Goal: Check status: Check status

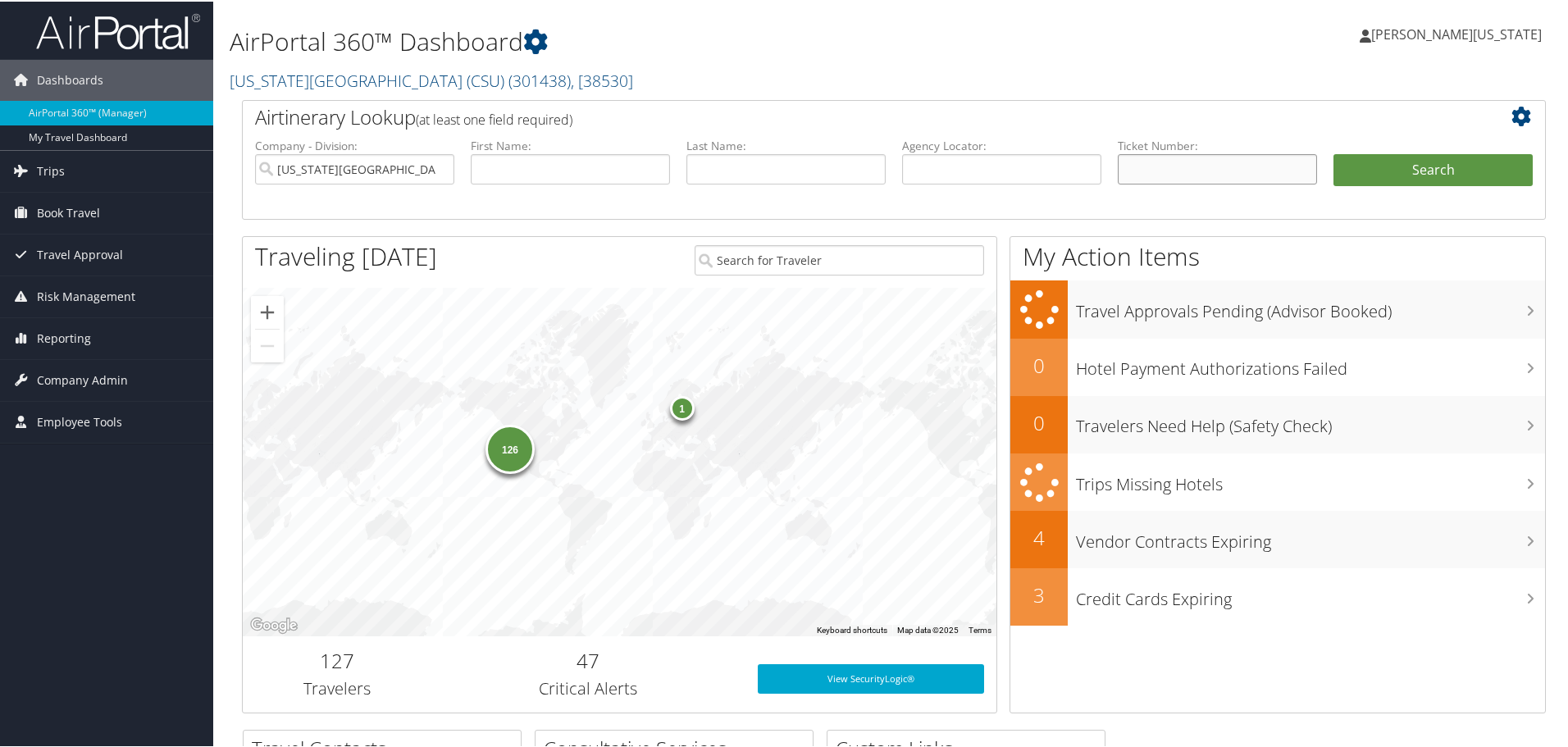
paste input "8900897305991"
type input "8900897305991"
click at [1396, 161] on button "Search" at bounding box center [1434, 169] width 199 height 33
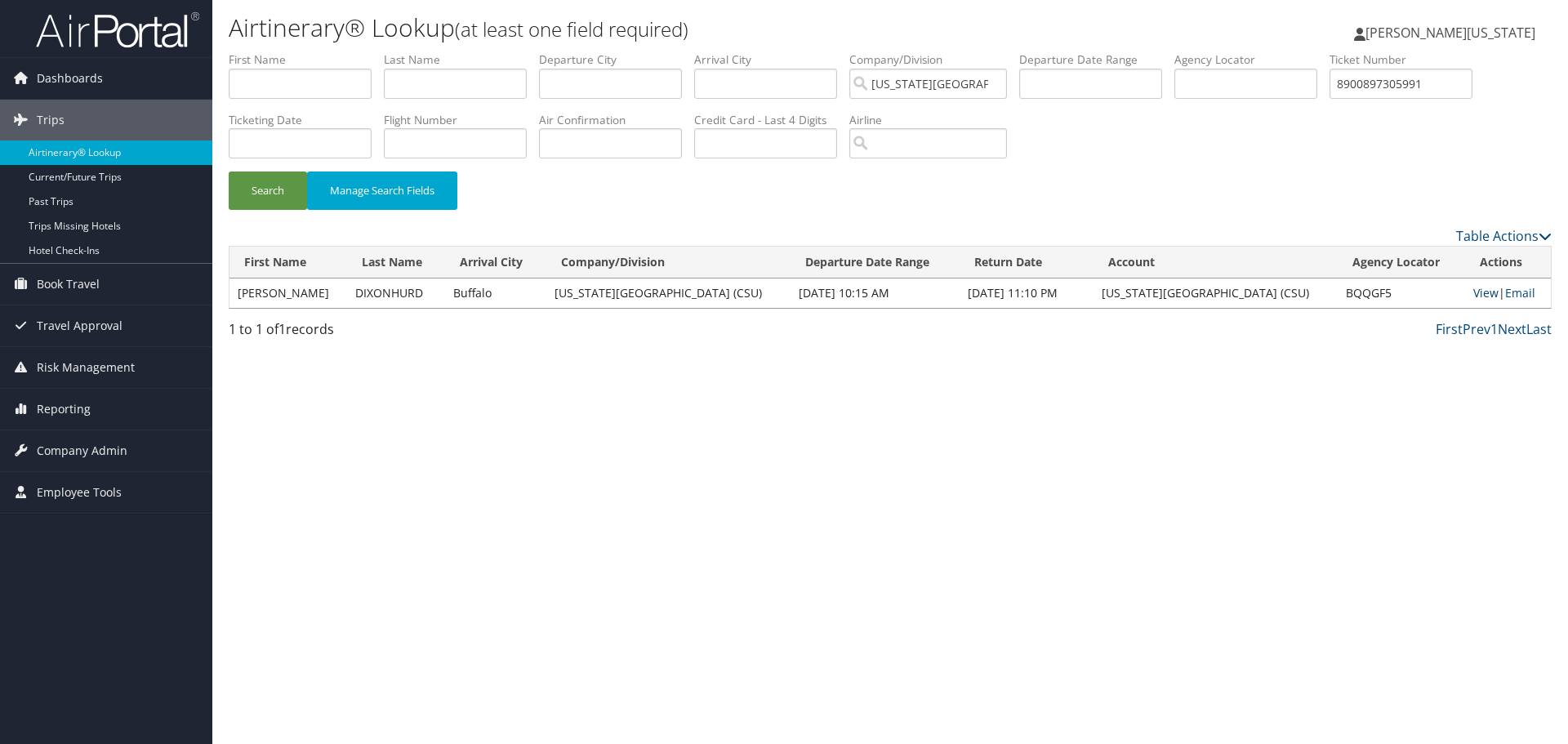
click at [1473, 297] on link "View" at bounding box center [1486, 292] width 25 height 15
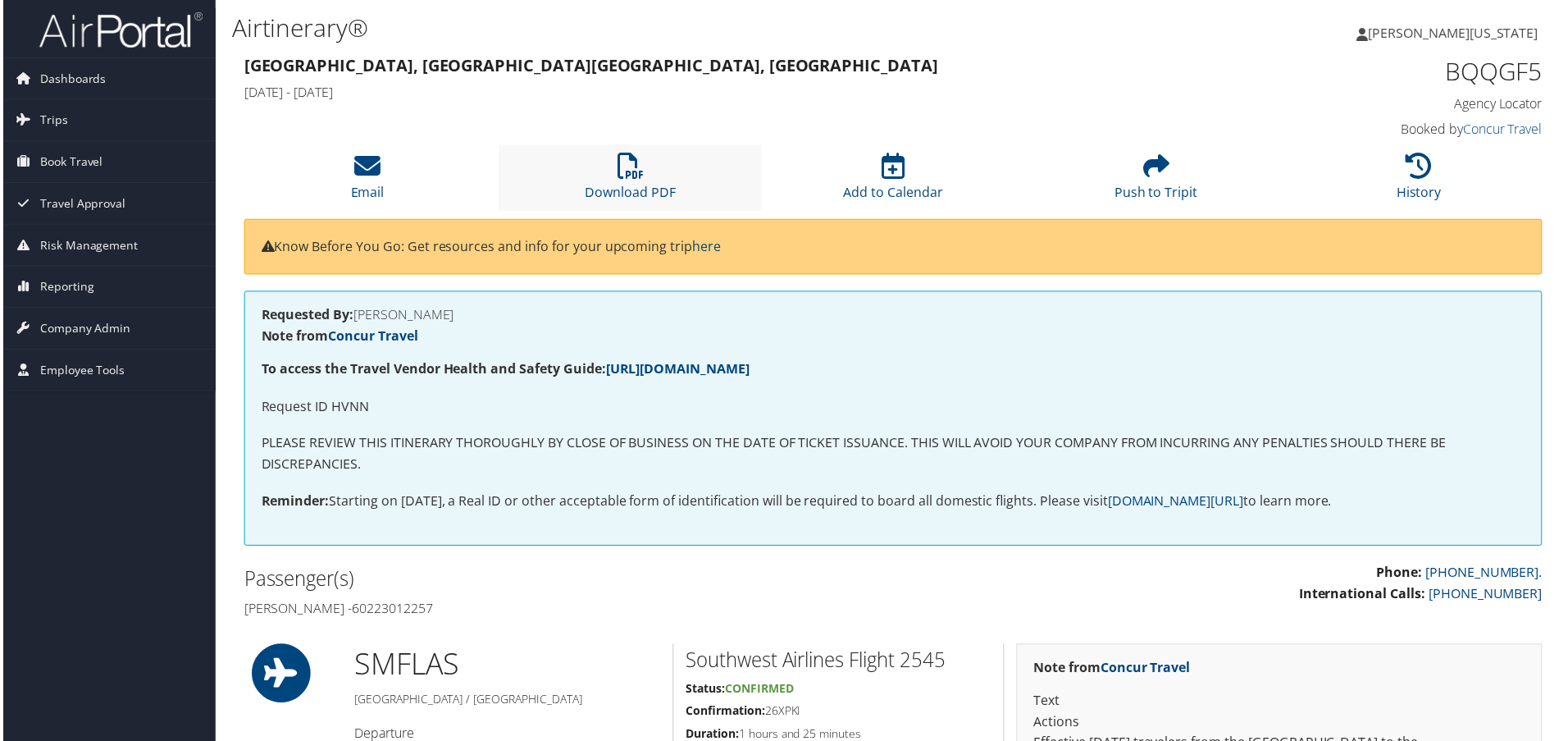
click at [653, 157] on li "Download PDF" at bounding box center [630, 178] width 264 height 67
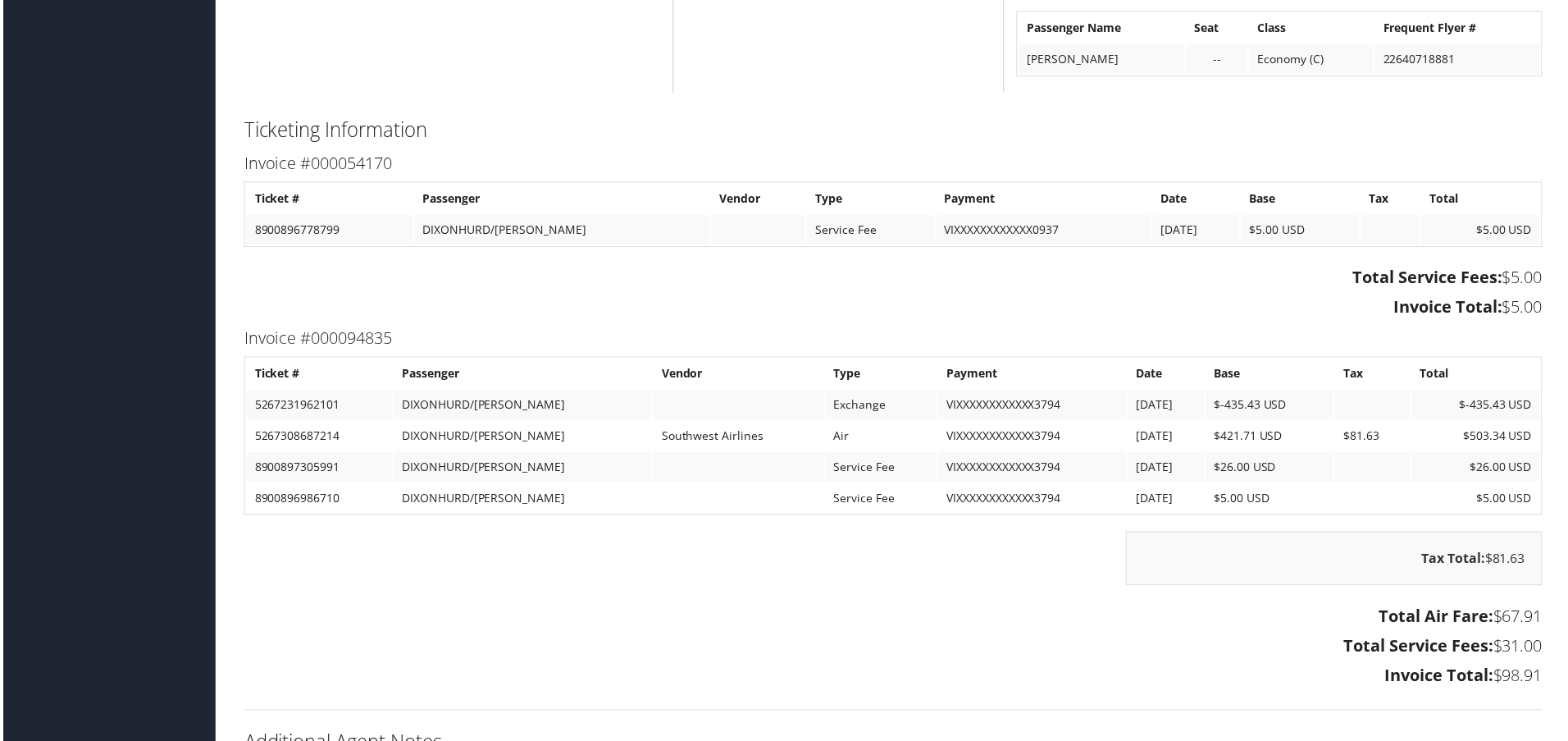
scroll to position [4019, 0]
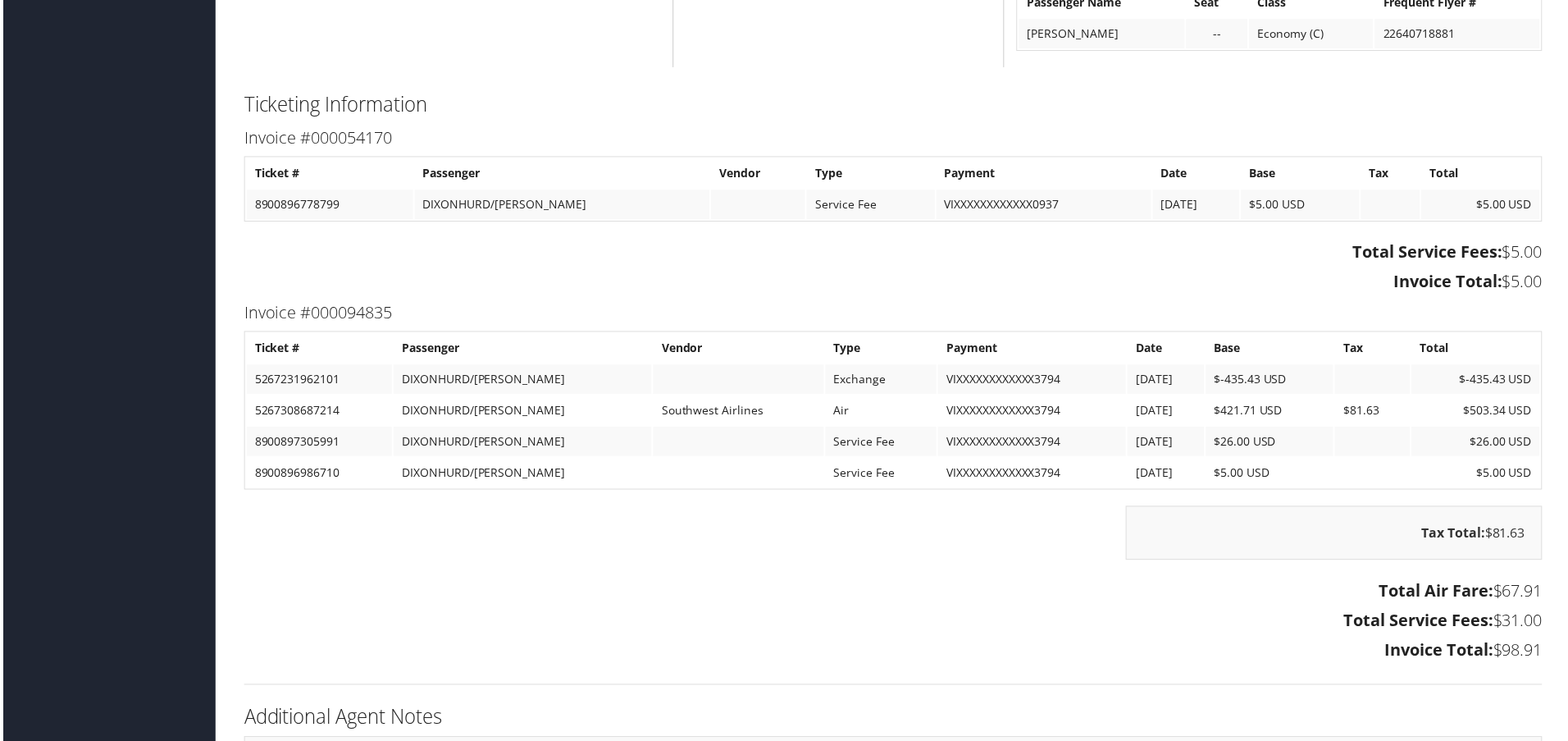
click at [321, 206] on td "8900896778799" at bounding box center [328, 205] width 167 height 29
copy td "8900896778799"
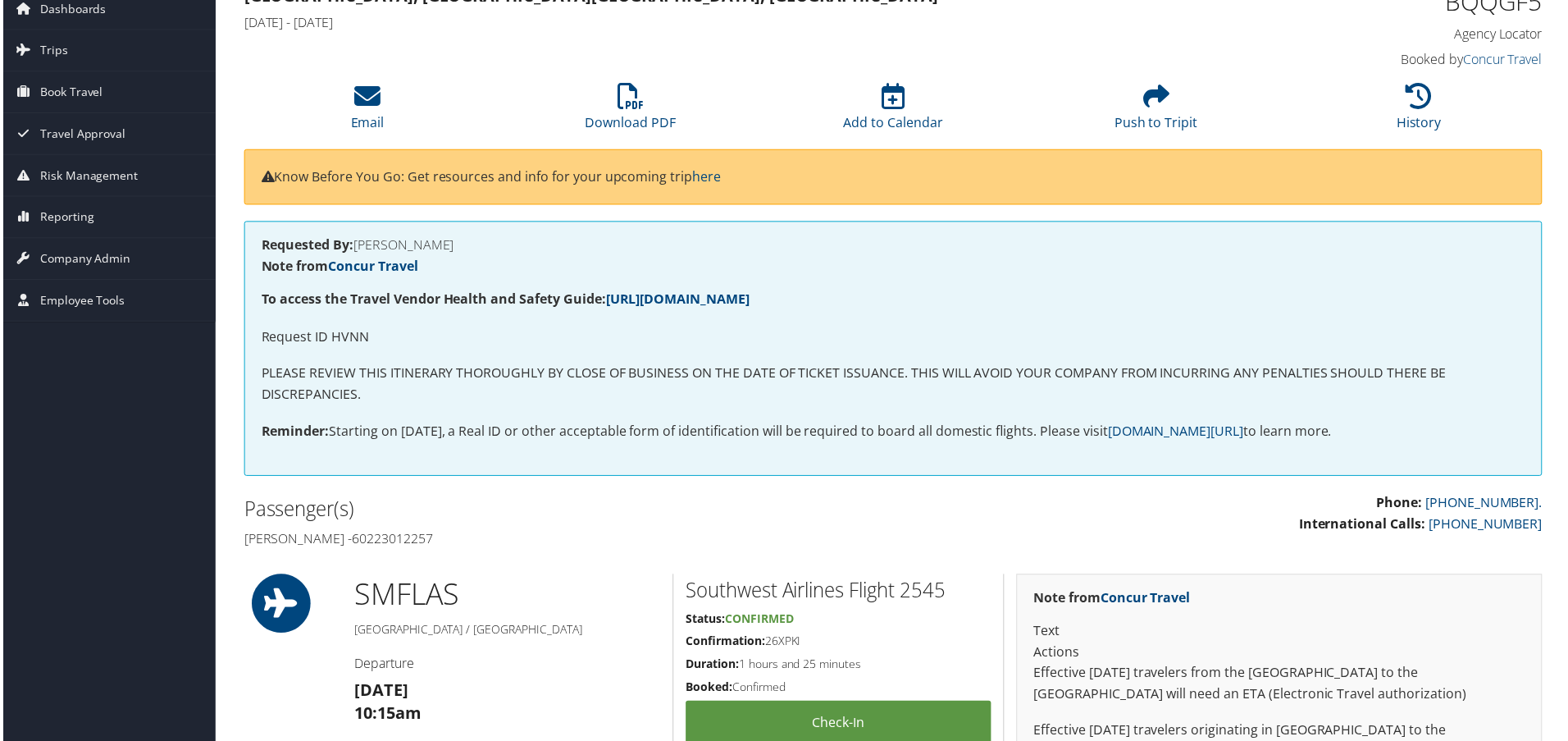
scroll to position [164, 0]
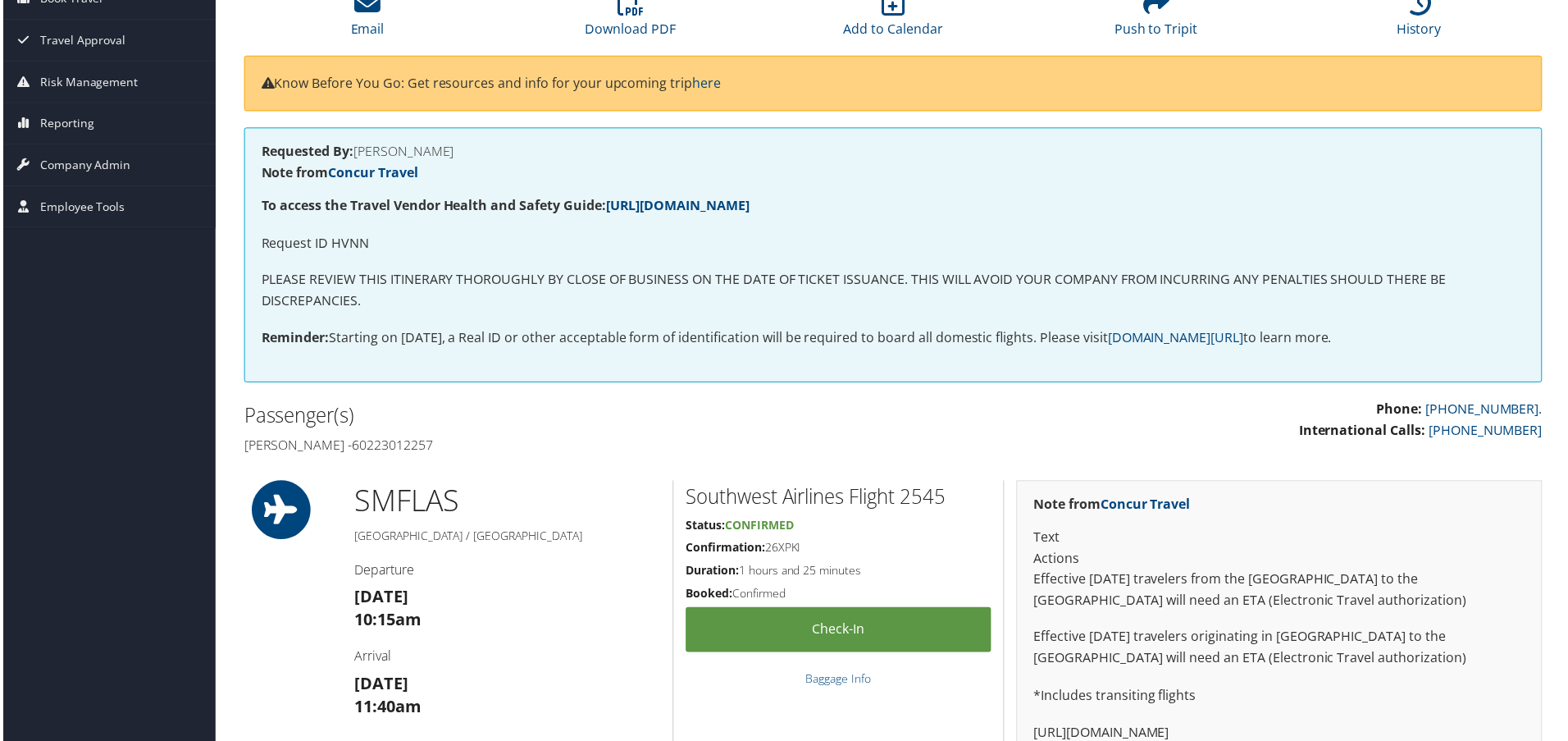
click at [657, 485] on h1 "SMF LAS" at bounding box center [506, 503] width 308 height 41
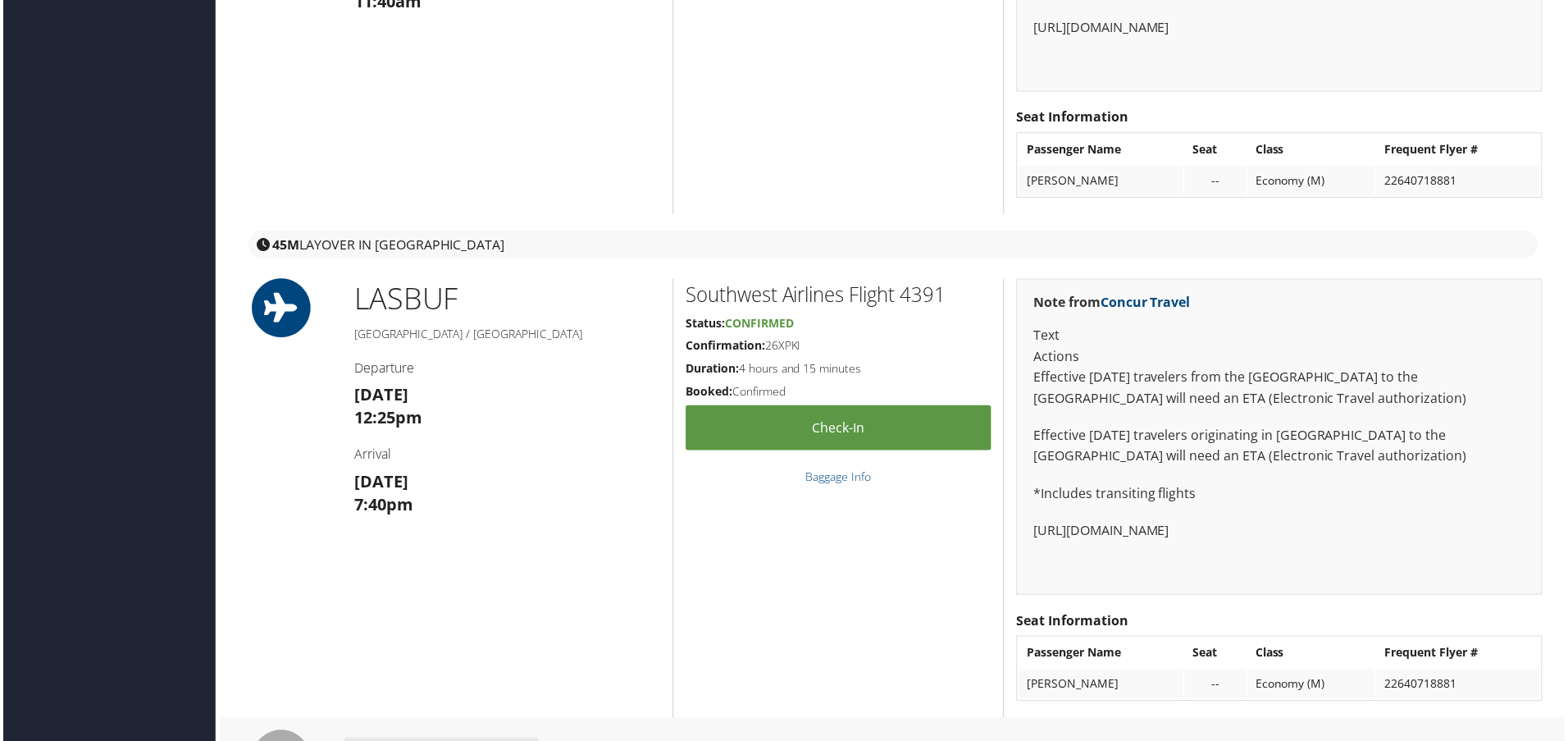
scroll to position [903, 0]
